Goal: Task Accomplishment & Management: Manage account settings

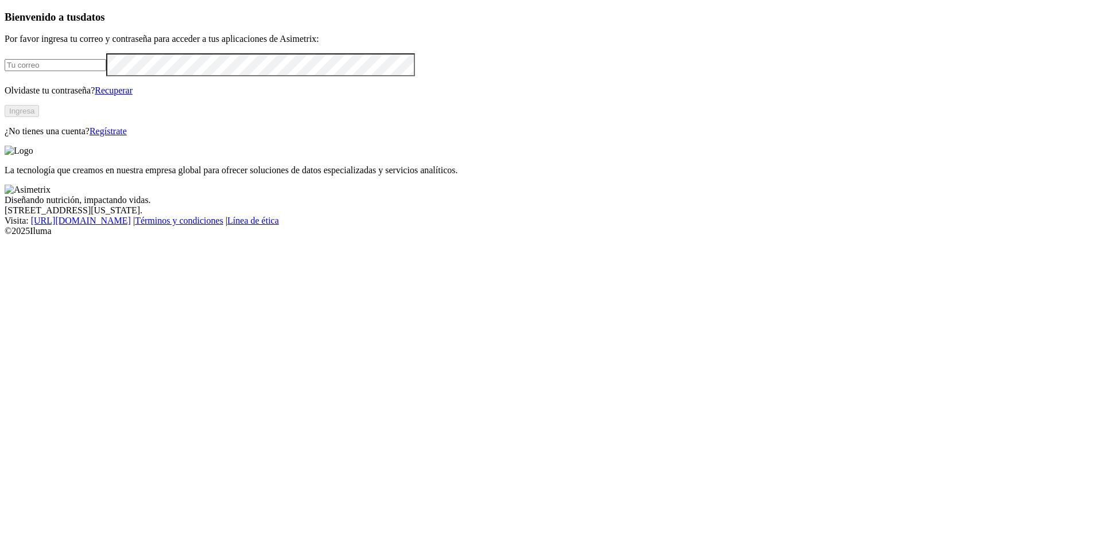
click at [106, 71] on input "email" at bounding box center [56, 65] width 102 height 12
type input "jobany.nausa@premexcorp.com"
click input "submit" at bounding box center [0, 0] width 0 height 0
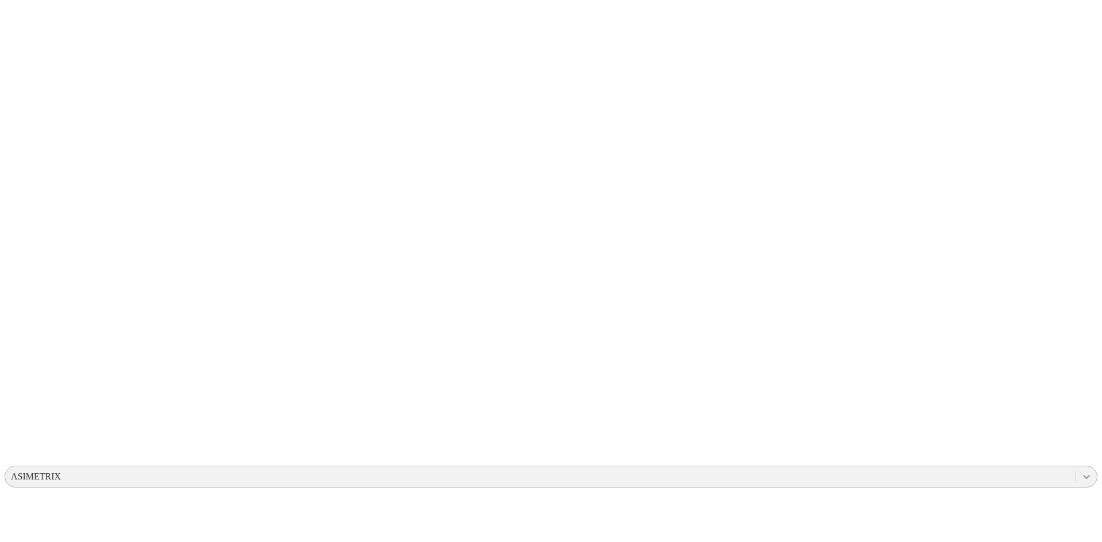
click at [1081, 471] on icon at bounding box center [1086, 476] width 11 height 11
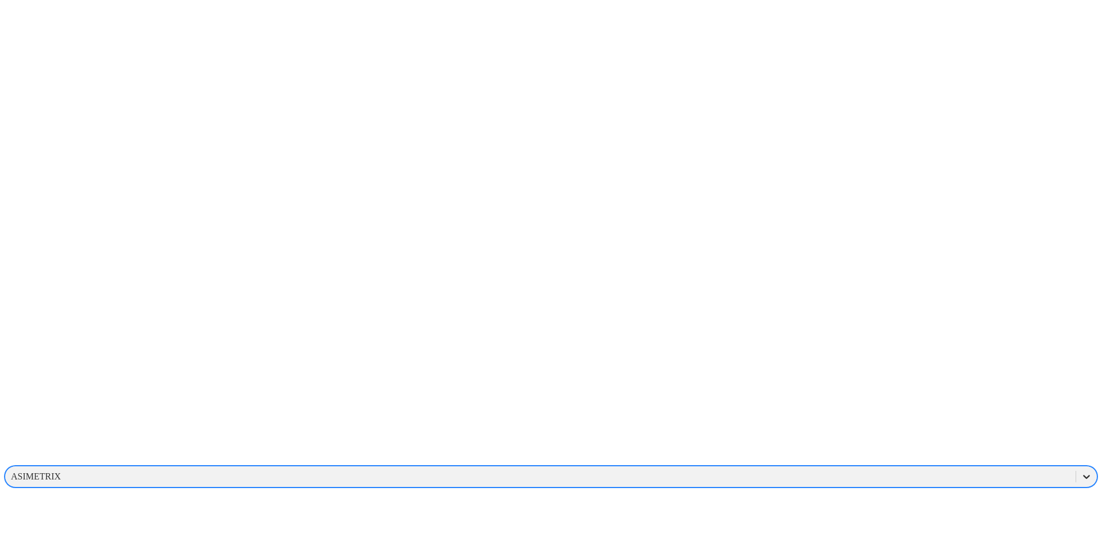
click at [1081, 471] on icon at bounding box center [1086, 476] width 11 height 11
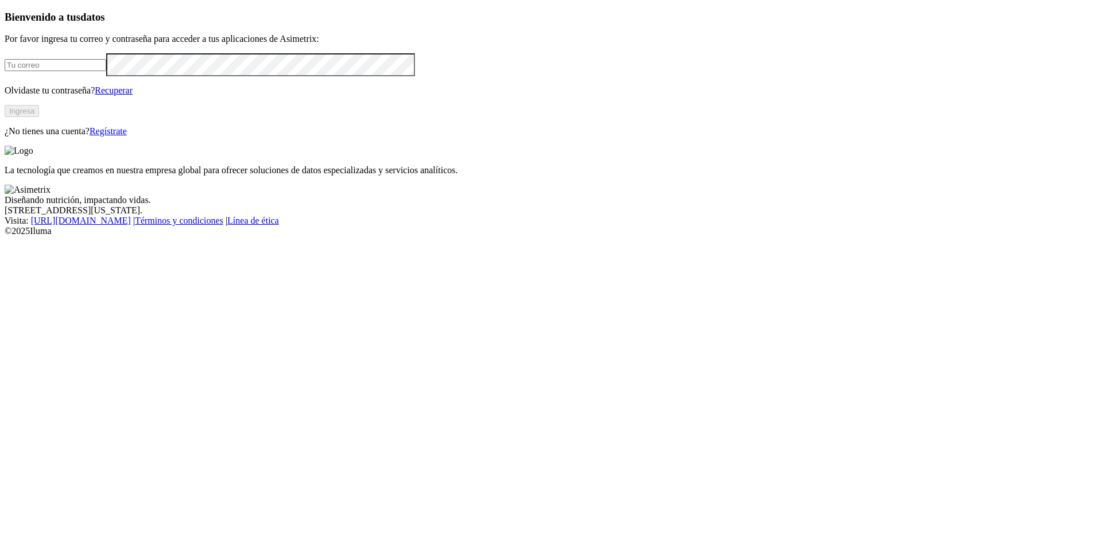
click at [133, 95] on link "Recuperar" at bounding box center [114, 91] width 38 height 10
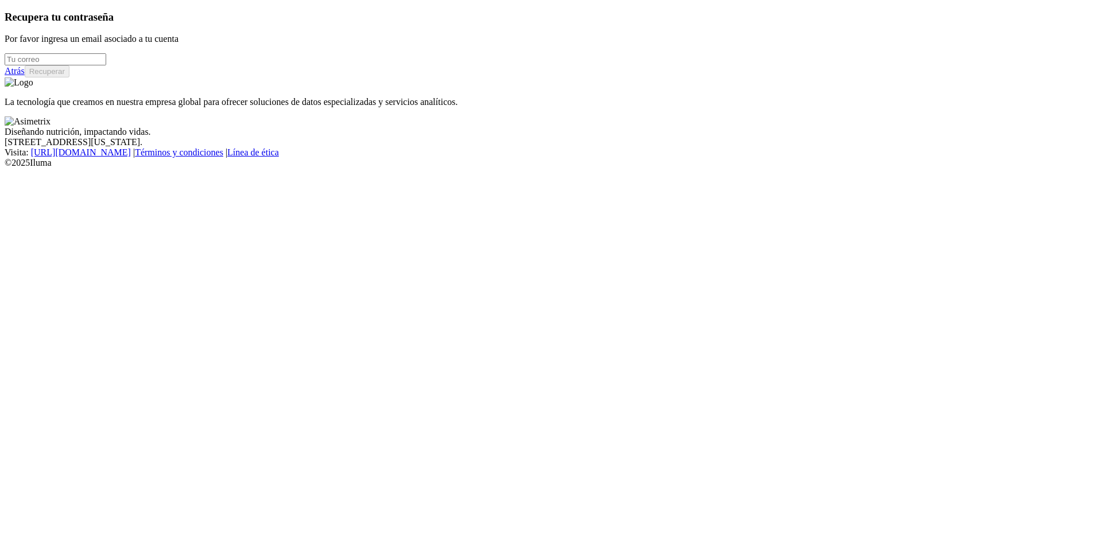
click at [95, 65] on input "email" at bounding box center [56, 59] width 102 height 12
click at [106, 65] on input "email" at bounding box center [56, 59] width 102 height 12
paste input "[EMAIL_ADDRESS][DOMAIN_NAME]"
type input "jobany.nausa@premexcorp.com"
click at [69, 77] on button "Recuperar" at bounding box center [47, 71] width 45 height 12
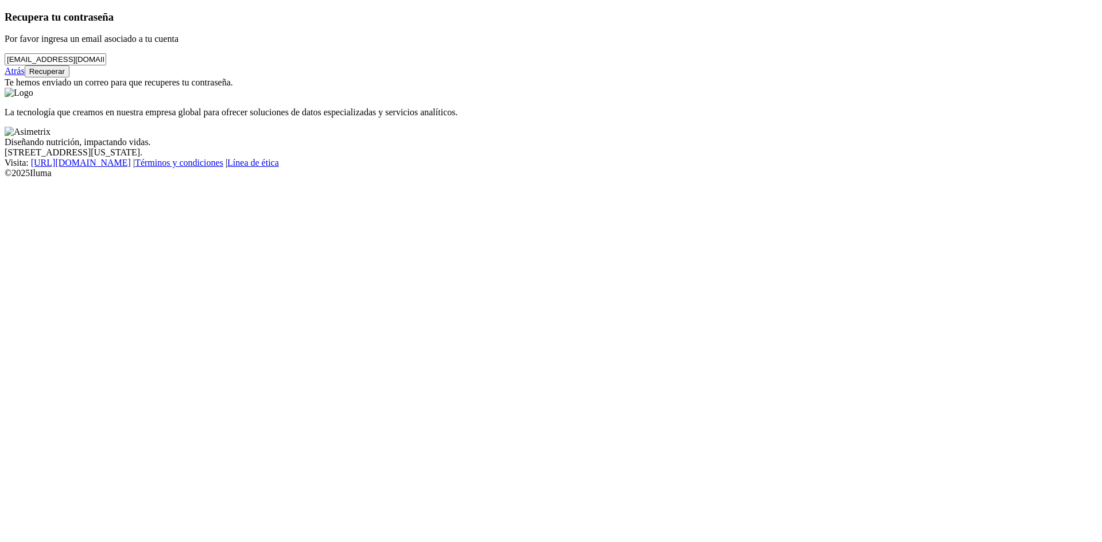
click at [69, 77] on button "Recuperar" at bounding box center [47, 71] width 45 height 12
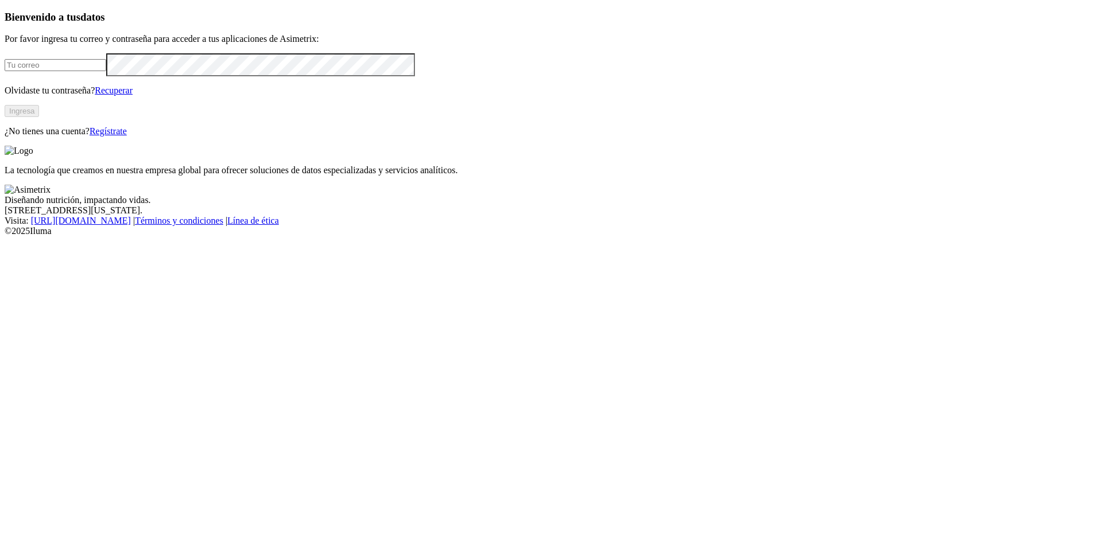
click at [106, 71] on input "email" at bounding box center [56, 65] width 102 height 12
type input "[EMAIL_ADDRESS][DOMAIN_NAME]"
click input "submit" at bounding box center [0, 0] width 0 height 0
